Goal: Check status

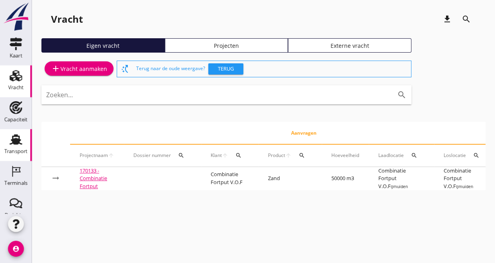
click at [4, 147] on div "Transport" at bounding box center [15, 151] width 23 height 11
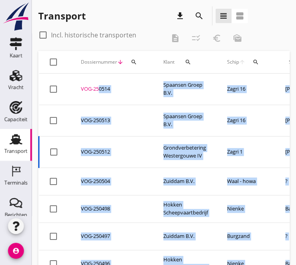
click at [97, 86] on div "VOG-250514" at bounding box center [112, 89] width 63 height 8
drag, startPoint x: 97, startPoint y: 86, endPoint x: 118, endPoint y: 92, distance: 21.6
click at [147, 91] on td "VOG-250514 upload_file Drop hier uw bestand om het aan het dossier toe te voegen" at bounding box center [112, 89] width 82 height 31
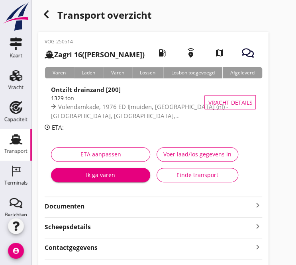
click at [42, 17] on icon "button" at bounding box center [46, 15] width 10 height 10
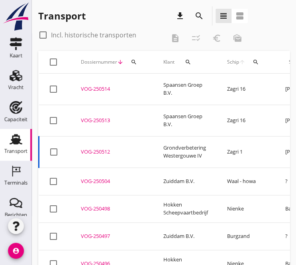
click at [102, 87] on div "VOG-250514" at bounding box center [112, 89] width 63 height 8
click at [103, 88] on div "VOG-250514" at bounding box center [112, 89] width 63 height 8
click at [176, 154] on td "Grondverbetering Westergouwe IV" at bounding box center [186, 151] width 64 height 31
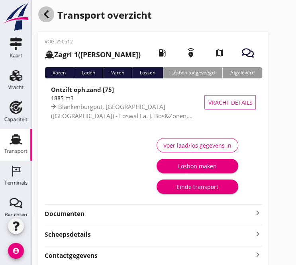
click at [43, 16] on icon "button" at bounding box center [46, 15] width 10 height 10
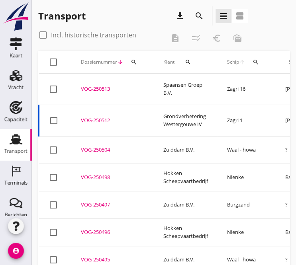
click at [108, 88] on div "VOG-250513" at bounding box center [112, 89] width 63 height 8
click at [108, 86] on div "VOG-250513" at bounding box center [112, 89] width 63 height 8
click at [101, 117] on div "VOG-250512" at bounding box center [112, 121] width 63 height 8
click at [105, 146] on div "VOG-250504" at bounding box center [112, 150] width 63 height 8
click at [101, 201] on div "VOG-250497" at bounding box center [112, 205] width 63 height 8
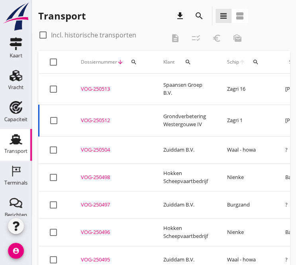
click at [98, 229] on div "VOG-250496" at bounding box center [112, 233] width 63 height 8
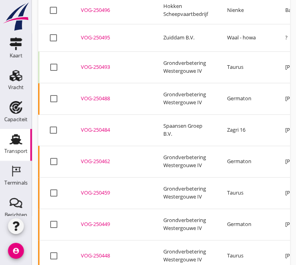
scroll to position [262, 0]
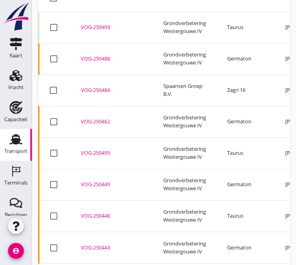
click at [100, 86] on div "VOG-250484" at bounding box center [112, 90] width 63 height 8
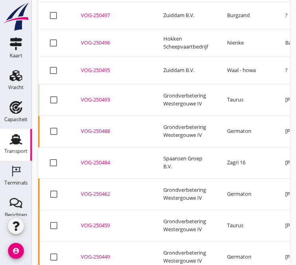
scroll to position [182, 0]
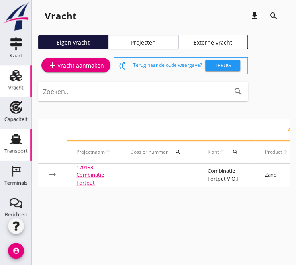
click at [10, 146] on div "Transport" at bounding box center [15, 151] width 23 height 11
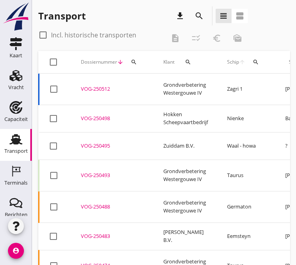
click at [100, 117] on div "VOG-250498" at bounding box center [112, 119] width 63 height 8
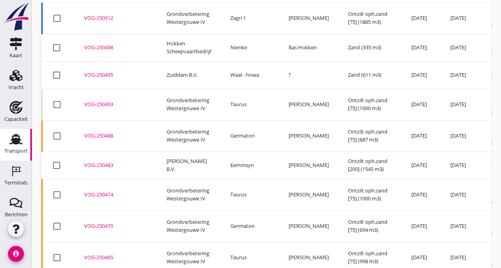
scroll to position [57, 0]
